Goal: Communication & Community: Answer question/provide support

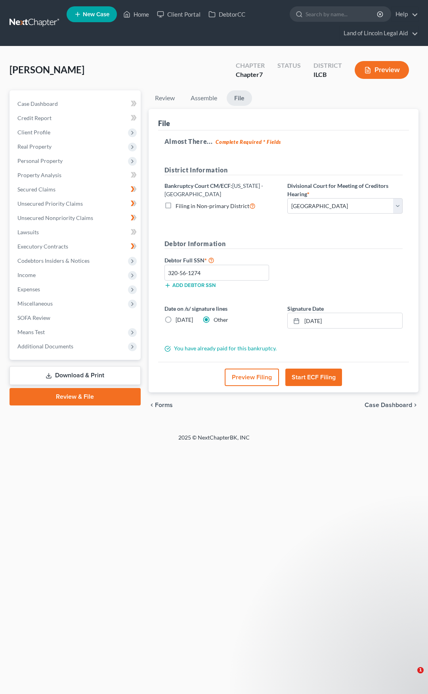
select select "1"
drag, startPoint x: 270, startPoint y: 617, endPoint x: 332, endPoint y: 675, distance: 85.3
click at [332, 647] on p "Hi again! This is the error page we are seeing on your most recent filing attem…" at bounding box center [347, 643] width 86 height 8
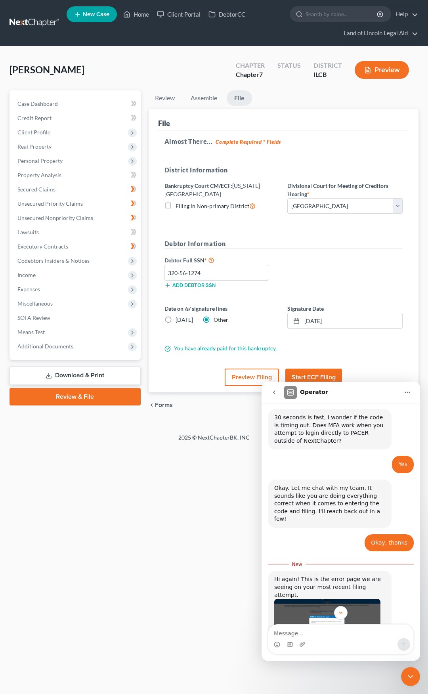
scroll to position [1, 0]
click at [336, 598] on img "Lindsey says…" at bounding box center [327, 628] width 106 height 60
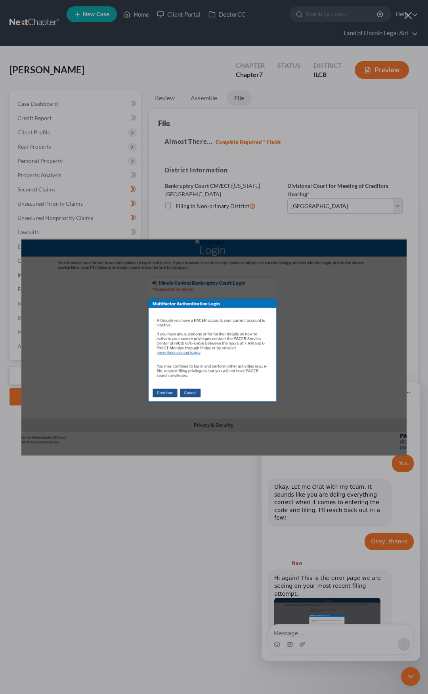
click at [305, 287] on img "Close" at bounding box center [213, 347] width 385 height 217
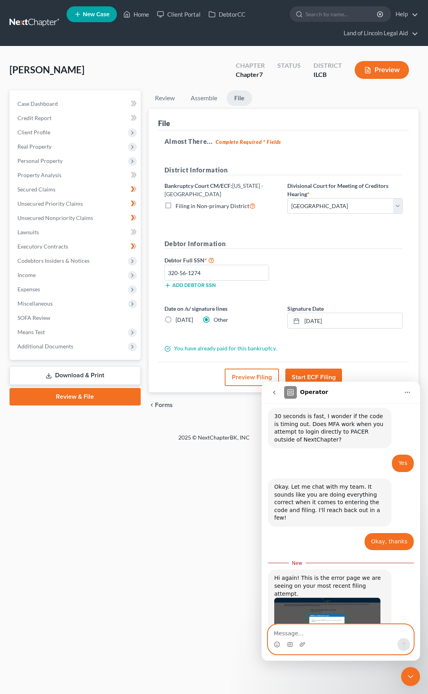
click at [310, 631] on textarea "Message…" at bounding box center [340, 631] width 145 height 13
click at [321, 598] on img "Lindsey says…" at bounding box center [327, 628] width 106 height 60
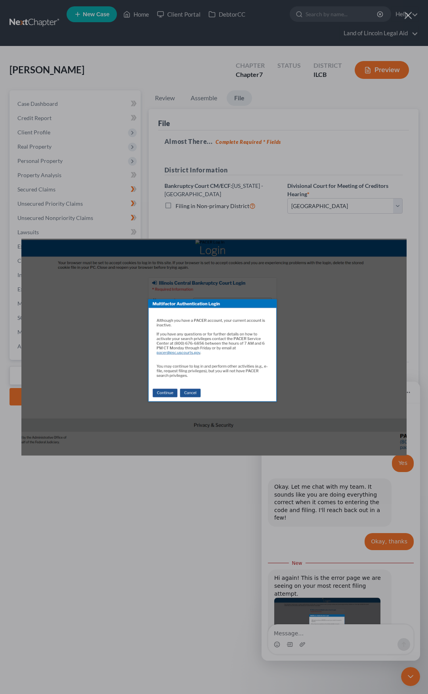
click at [335, 640] on div "Intercom messenger" at bounding box center [214, 347] width 428 height 694
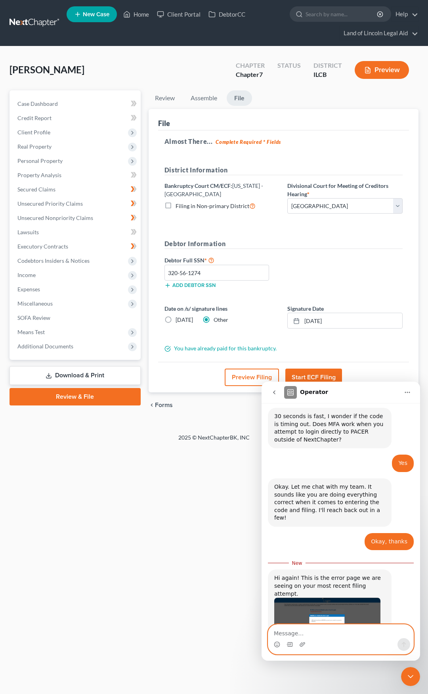
click at [331, 634] on textarea "Message…" at bounding box center [340, 631] width 145 height 13
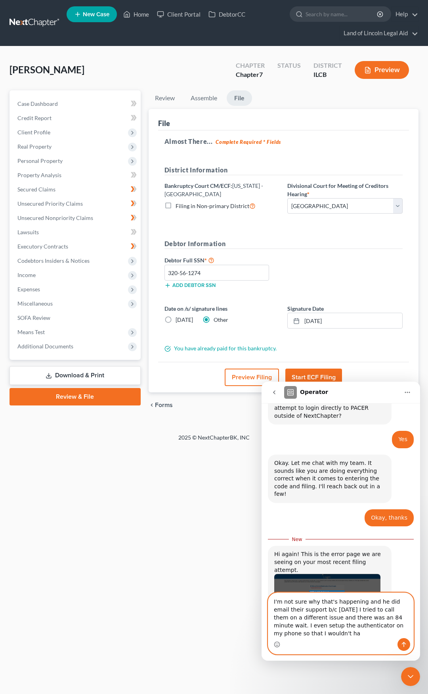
scroll to position [594, 0]
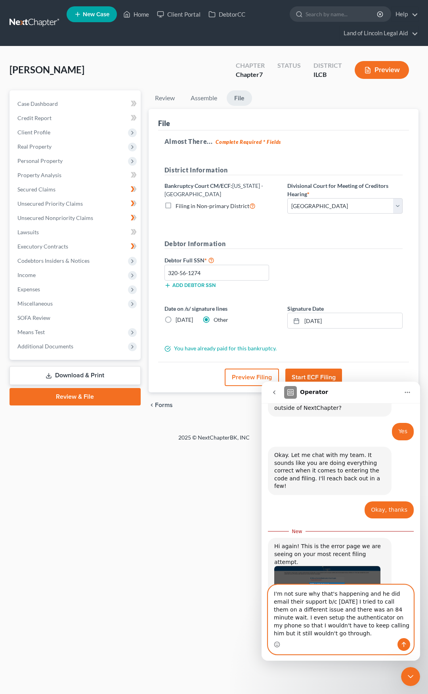
type textarea "I'm not sure why that's happening and he did email their support b/c yesterday …"
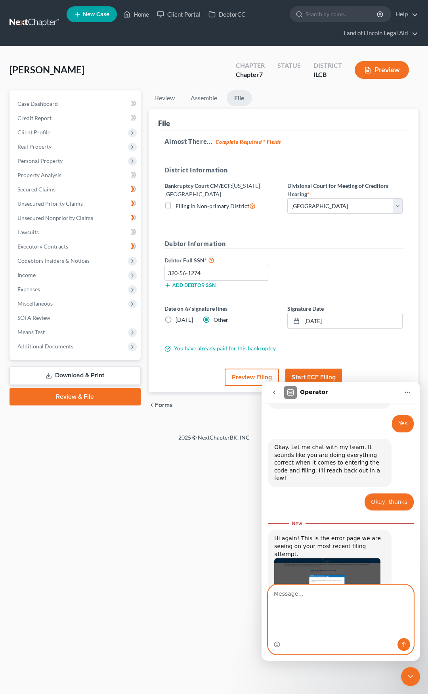
scroll to position [619, 0]
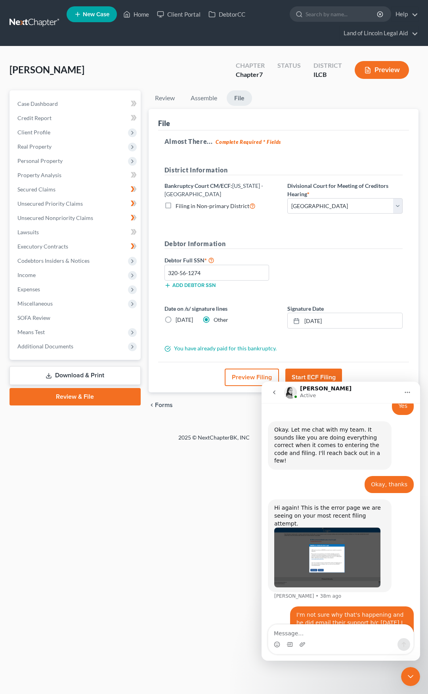
click at [410, 677] on icon "Close Intercom Messenger" at bounding box center [411, 677] width 10 height 10
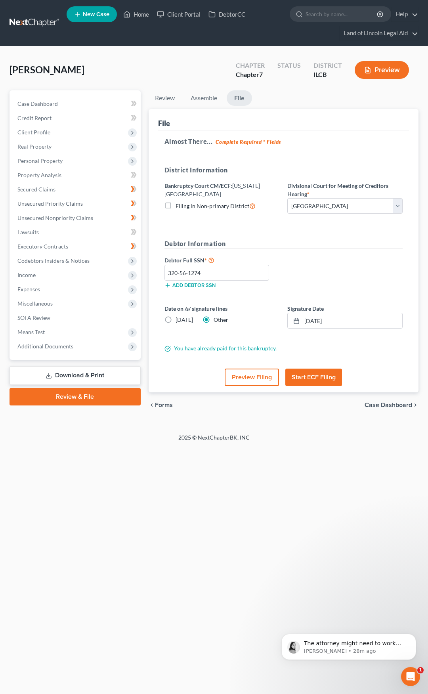
scroll to position [0, 0]
click at [346, 640] on p "The attorney might need to work with PACER in order to get his account activate…" at bounding box center [355, 644] width 102 height 8
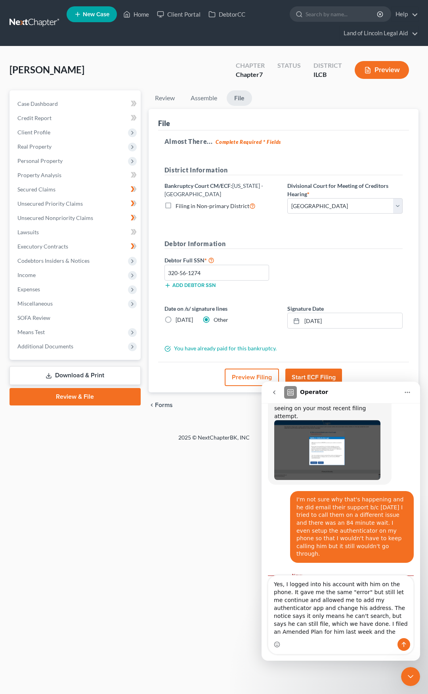
scroll to position [735, 0]
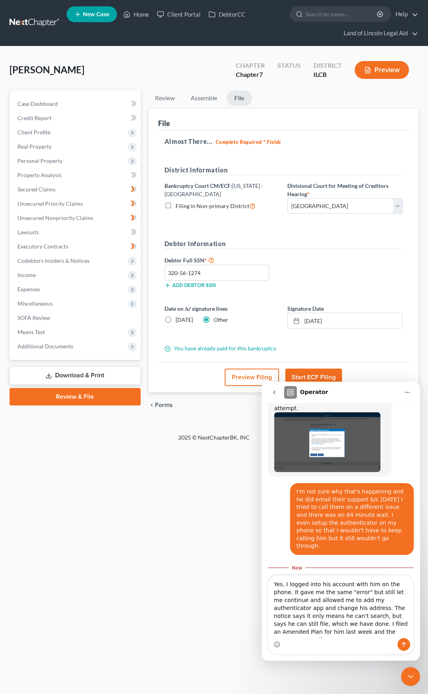
type textarea "Yes, I logged into his account with him on the phone. It gave me the same "erro…"
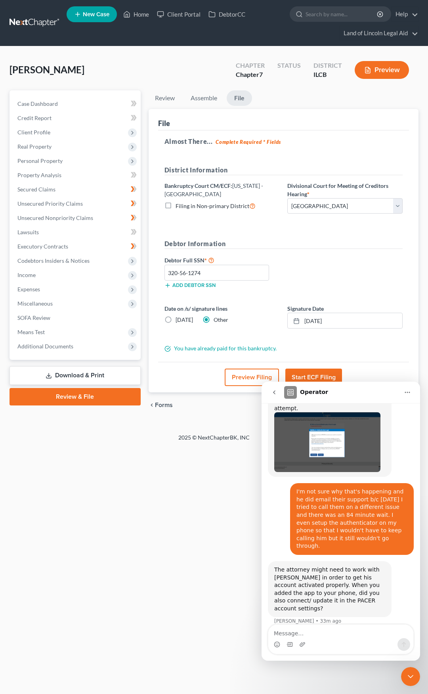
scroll to position [752, 0]
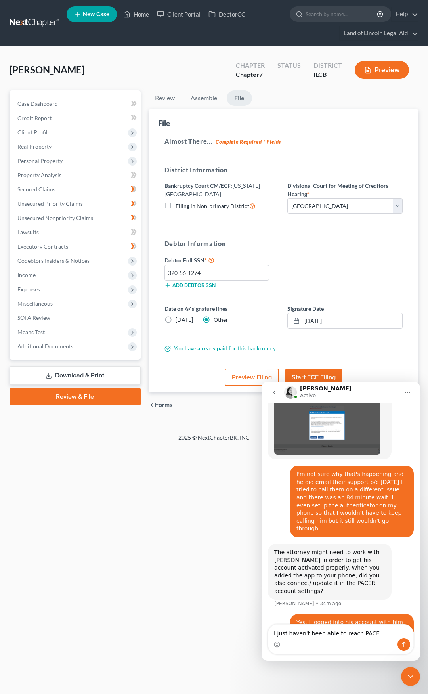
type textarea "I just haven't been able to reach PACER"
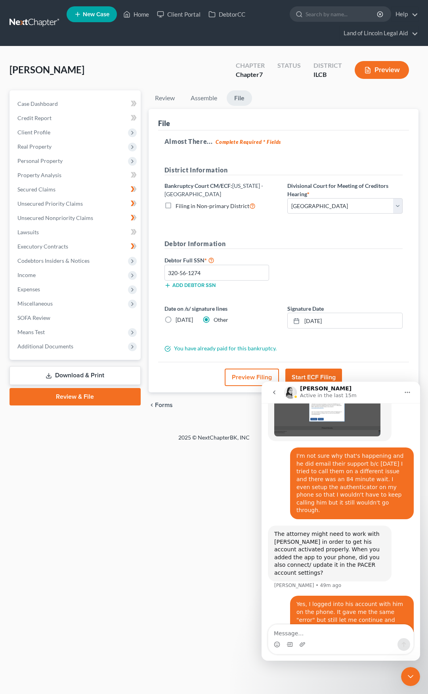
click at [413, 675] on icon "Close Intercom Messenger" at bounding box center [411, 677] width 10 height 10
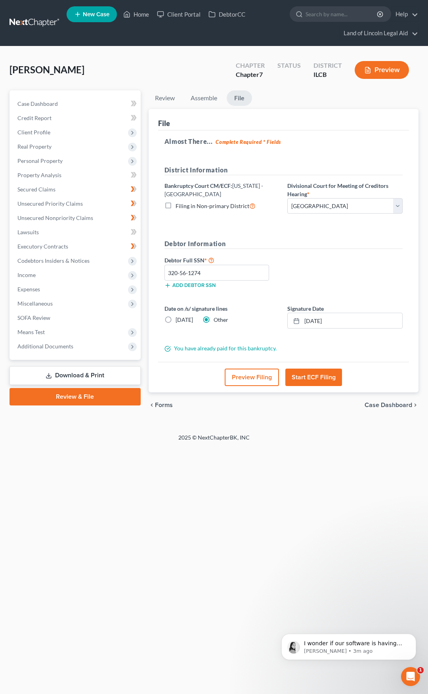
scroll to position [0, 0]
click at [331, 648] on p "Lindsey • 3m ago" at bounding box center [355, 651] width 102 height 7
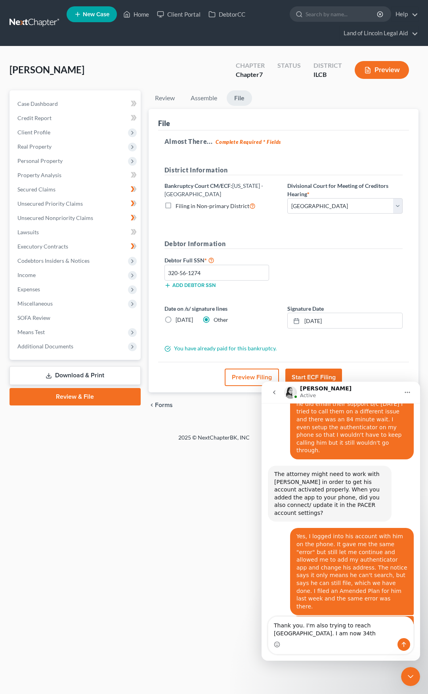
scroll to position [838, 0]
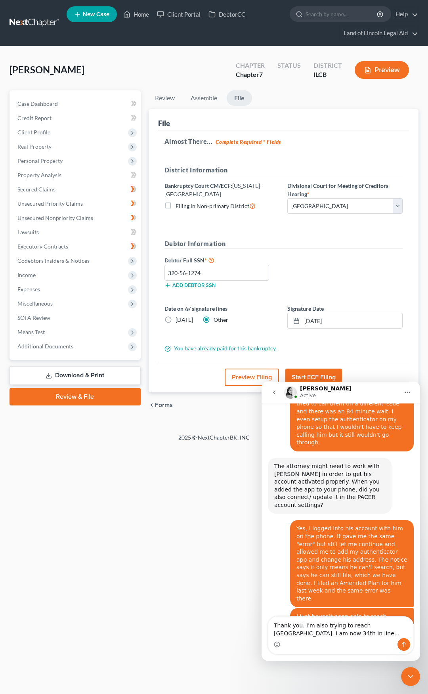
type textarea "Thank you. I'm also trying to reach PACER. I am now 34th in line..."
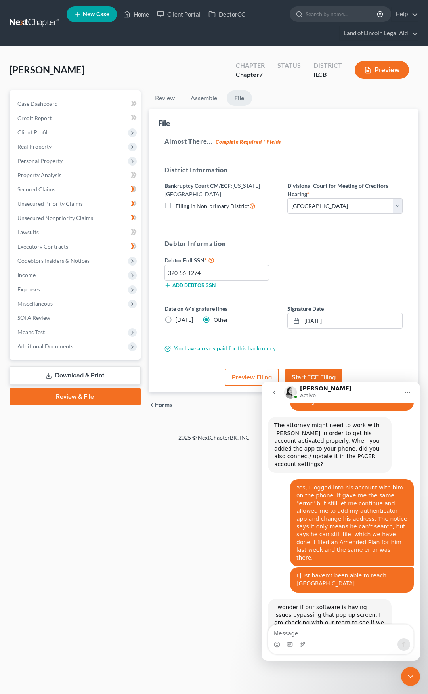
scroll to position [888, 0]
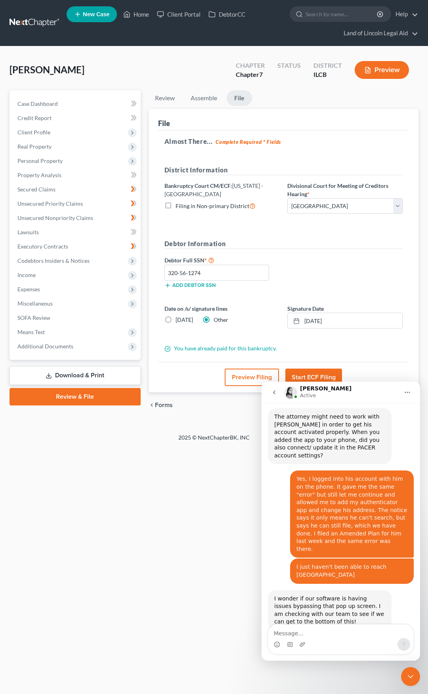
click at [313, 639] on div "Intercom messenger" at bounding box center [340, 644] width 145 height 13
click at [299, 632] on textarea "Message…" at bounding box center [340, 631] width 145 height 13
type textarea "Thank you. We do appreciate it."
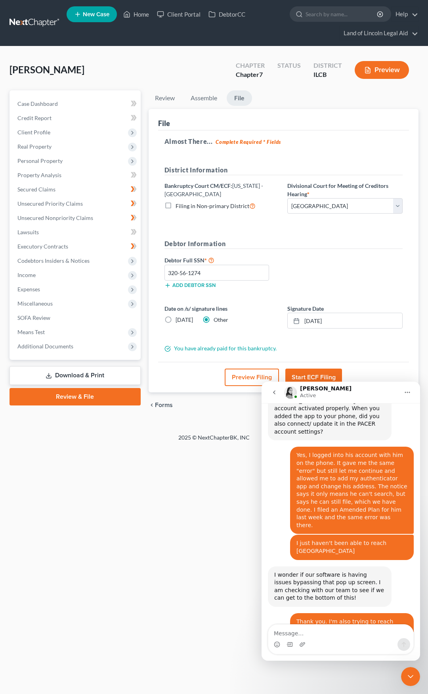
click at [409, 677] on icon "Close Intercom Messenger" at bounding box center [411, 677] width 10 height 10
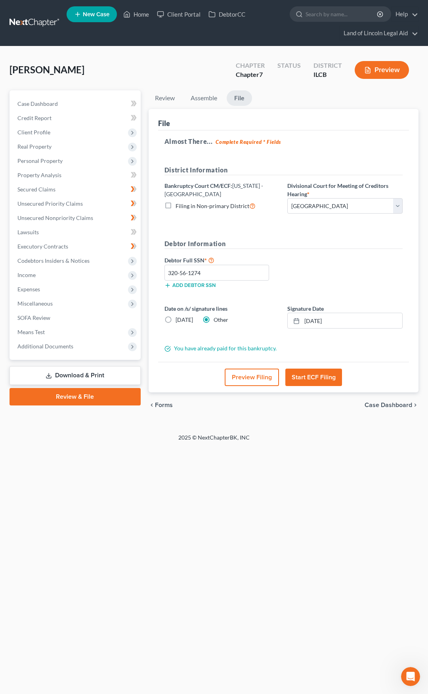
click at [38, 21] on link at bounding box center [35, 23] width 51 height 14
